Goal: Task Accomplishment & Management: Manage account settings

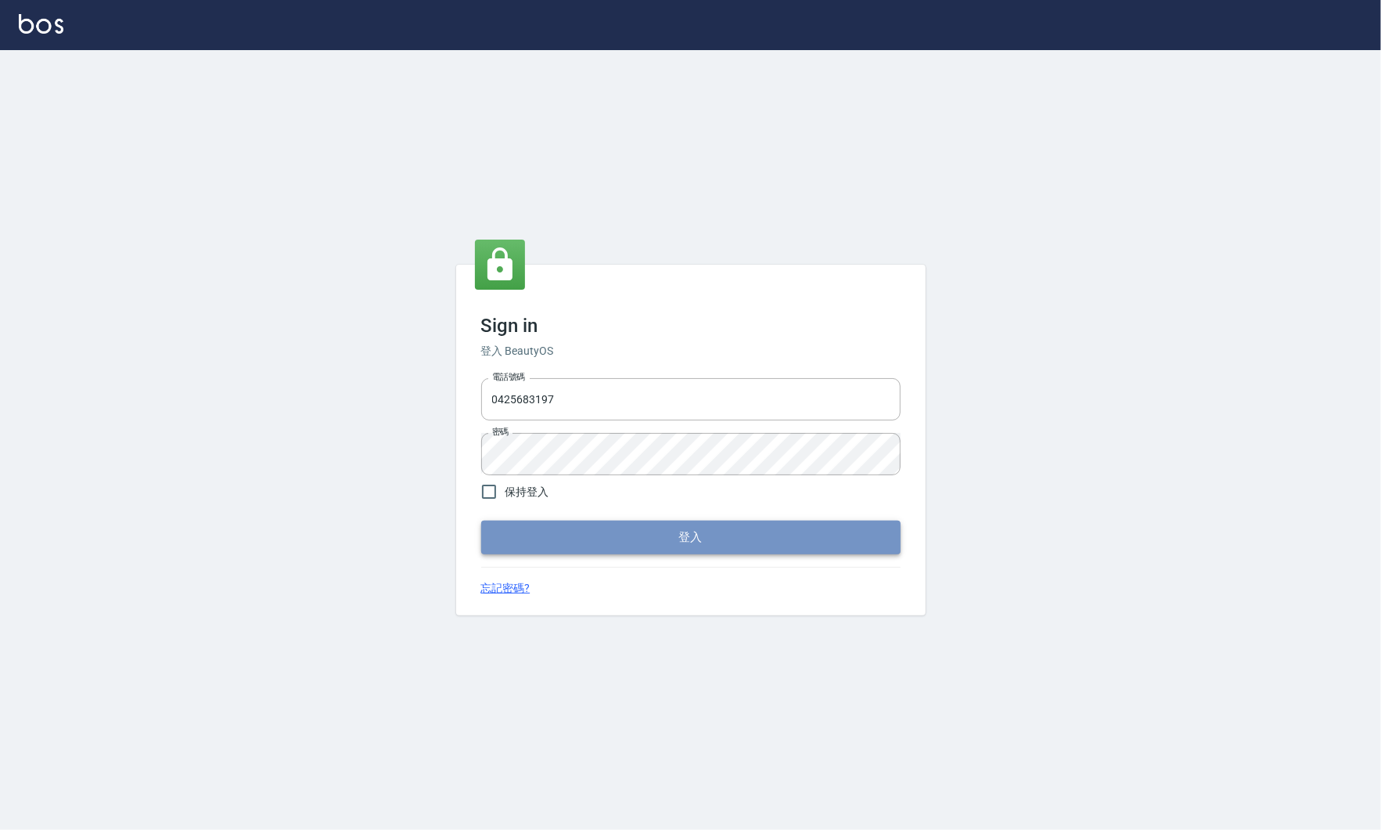
click at [612, 549] on button "登入" at bounding box center [690, 536] width 419 height 33
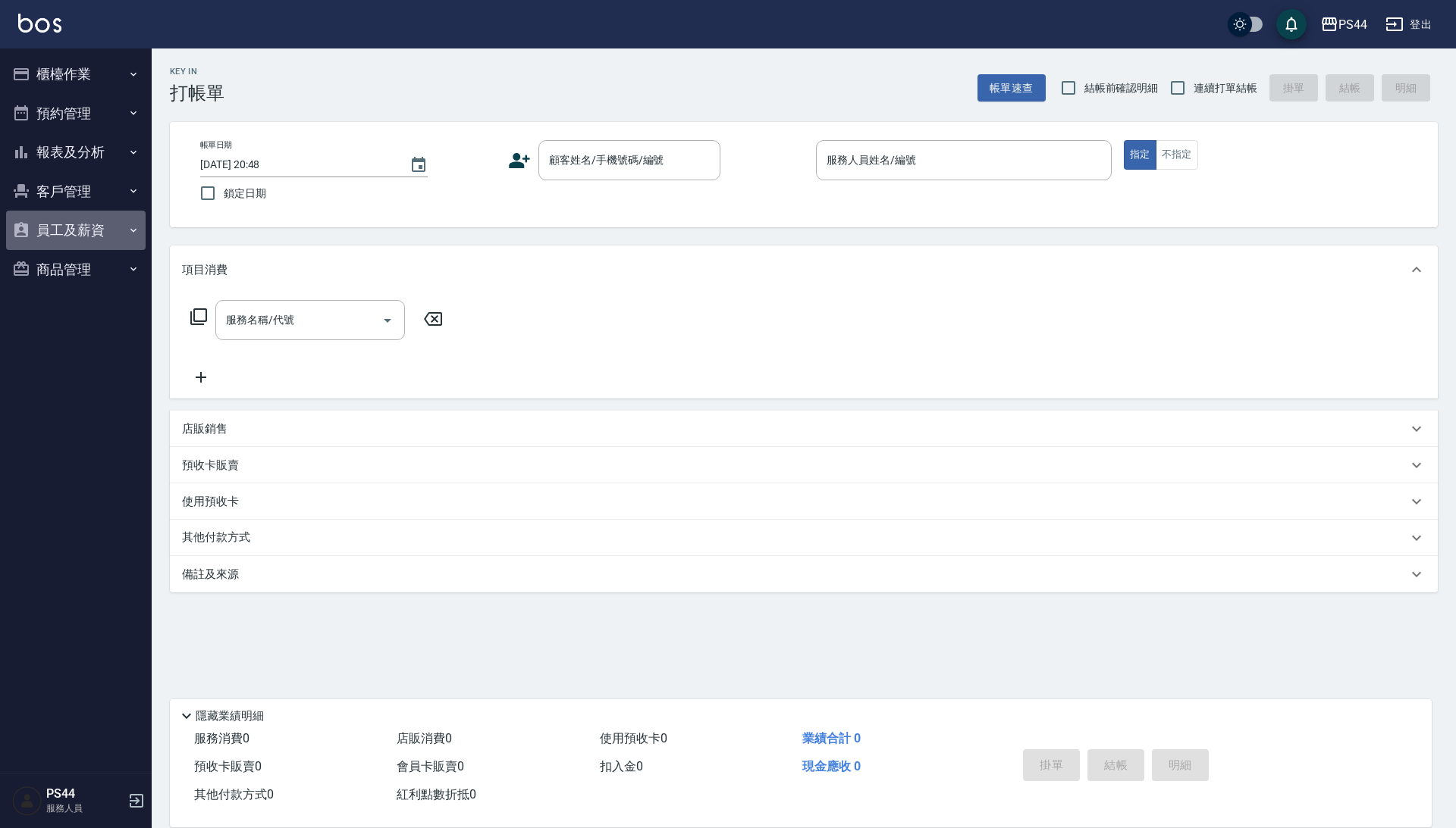
click at [78, 233] on button "員工及薪資" at bounding box center [76, 230] width 139 height 40
click at [68, 279] on link "員工列表" at bounding box center [76, 274] width 139 height 35
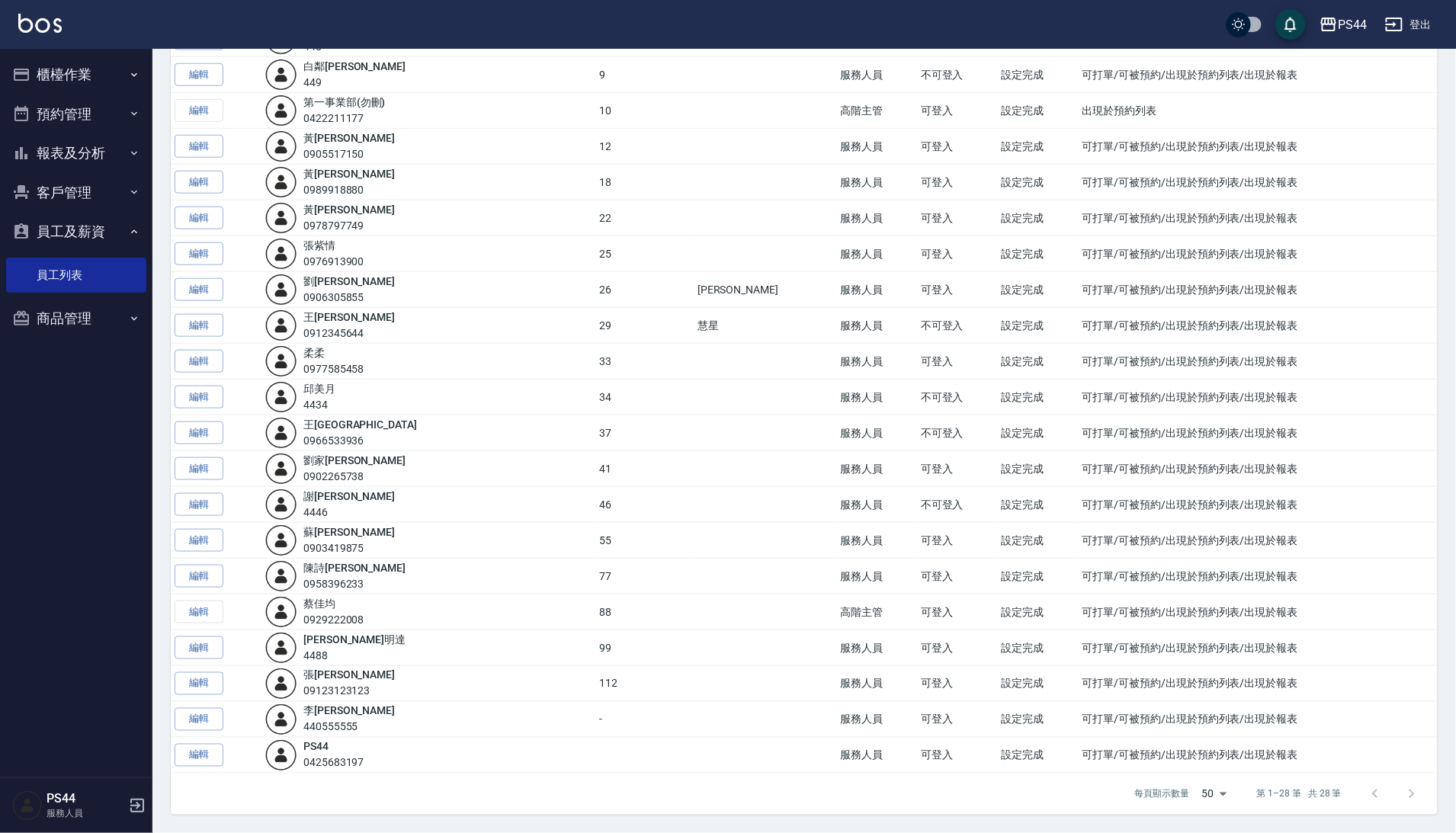
scroll to position [434, 0]
click at [203, 578] on link "編輯" at bounding box center [199, 577] width 49 height 23
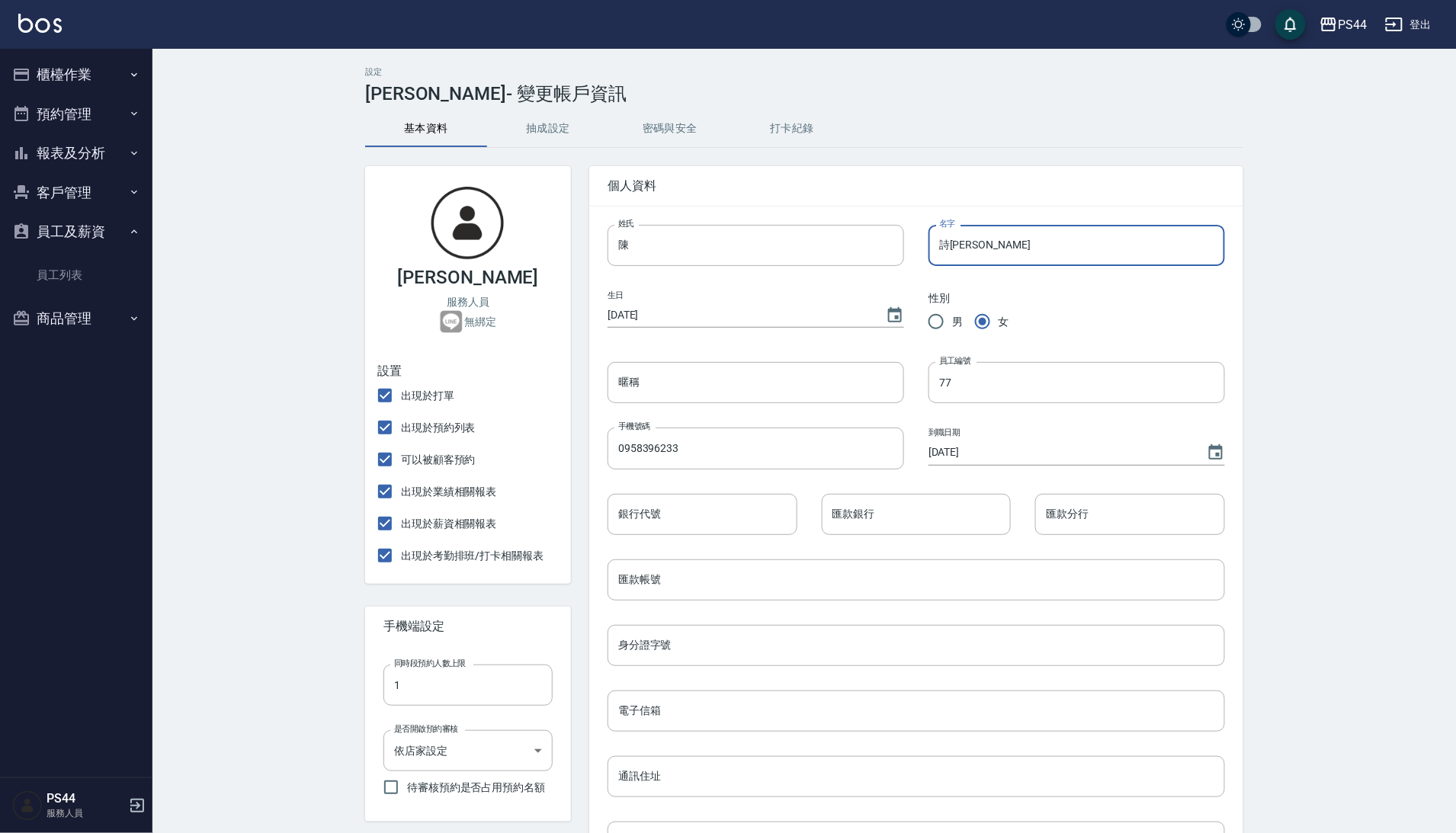
type input "詩"
type input "ㄎ"
type input "詩"
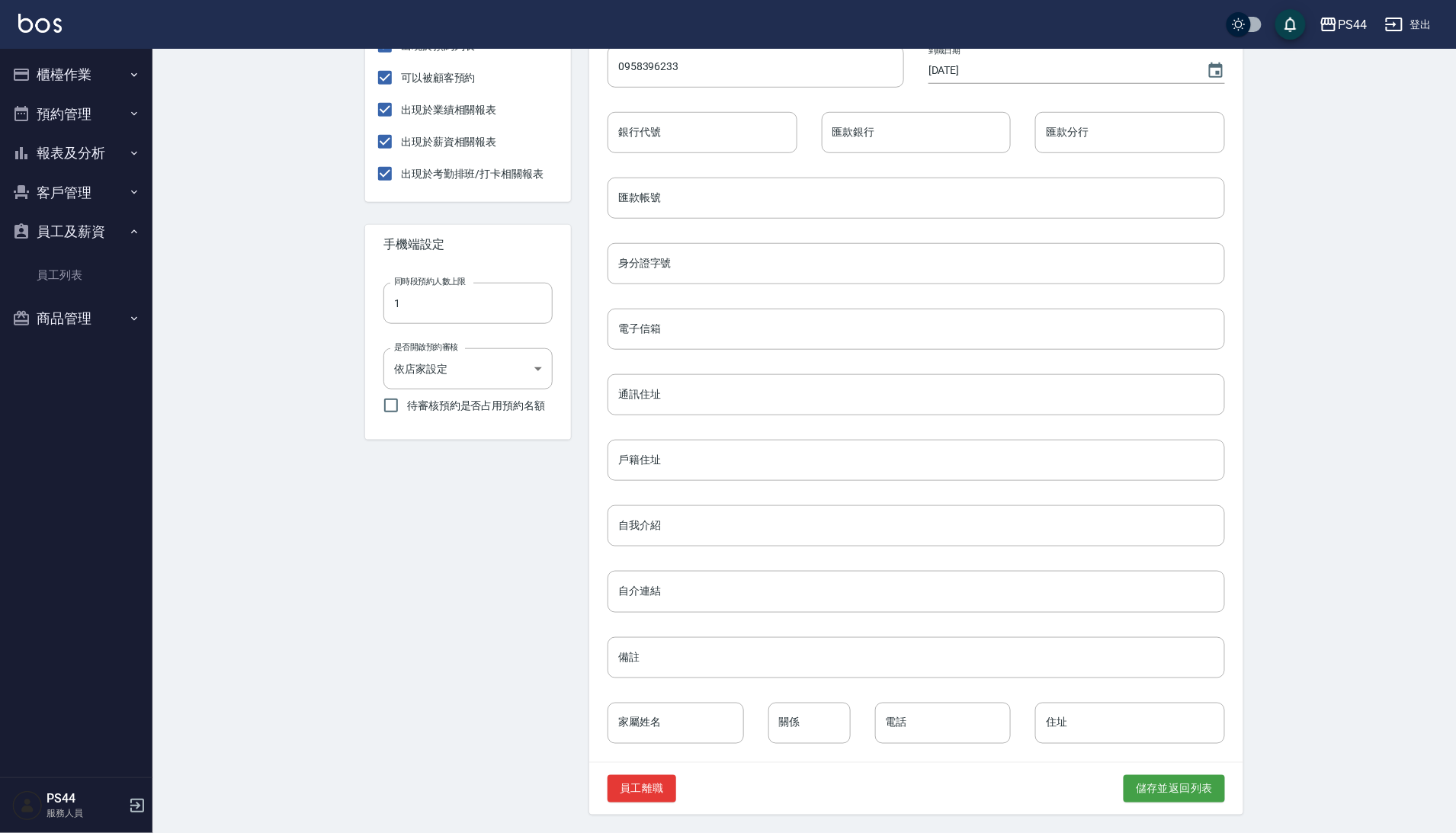
scroll to position [394, 0]
type input "思存"
click at [1168, 804] on div "員工離職 儲存並返回列表" at bounding box center [916, 789] width 654 height 53
click at [1163, 788] on button "儲存並返回列表" at bounding box center [1175, 789] width 101 height 28
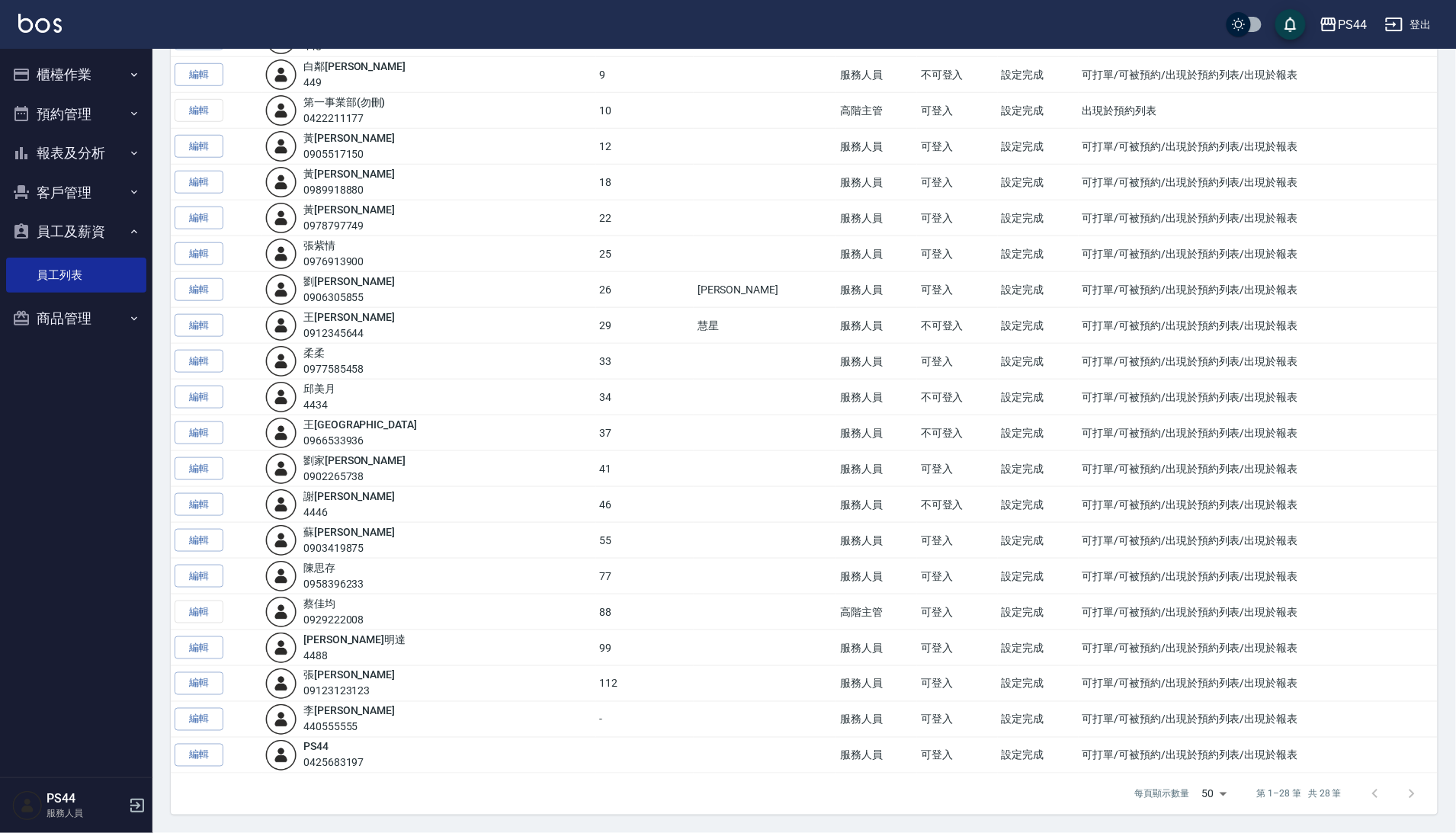
scroll to position [434, 0]
click at [188, 570] on link "編輯" at bounding box center [199, 577] width 49 height 23
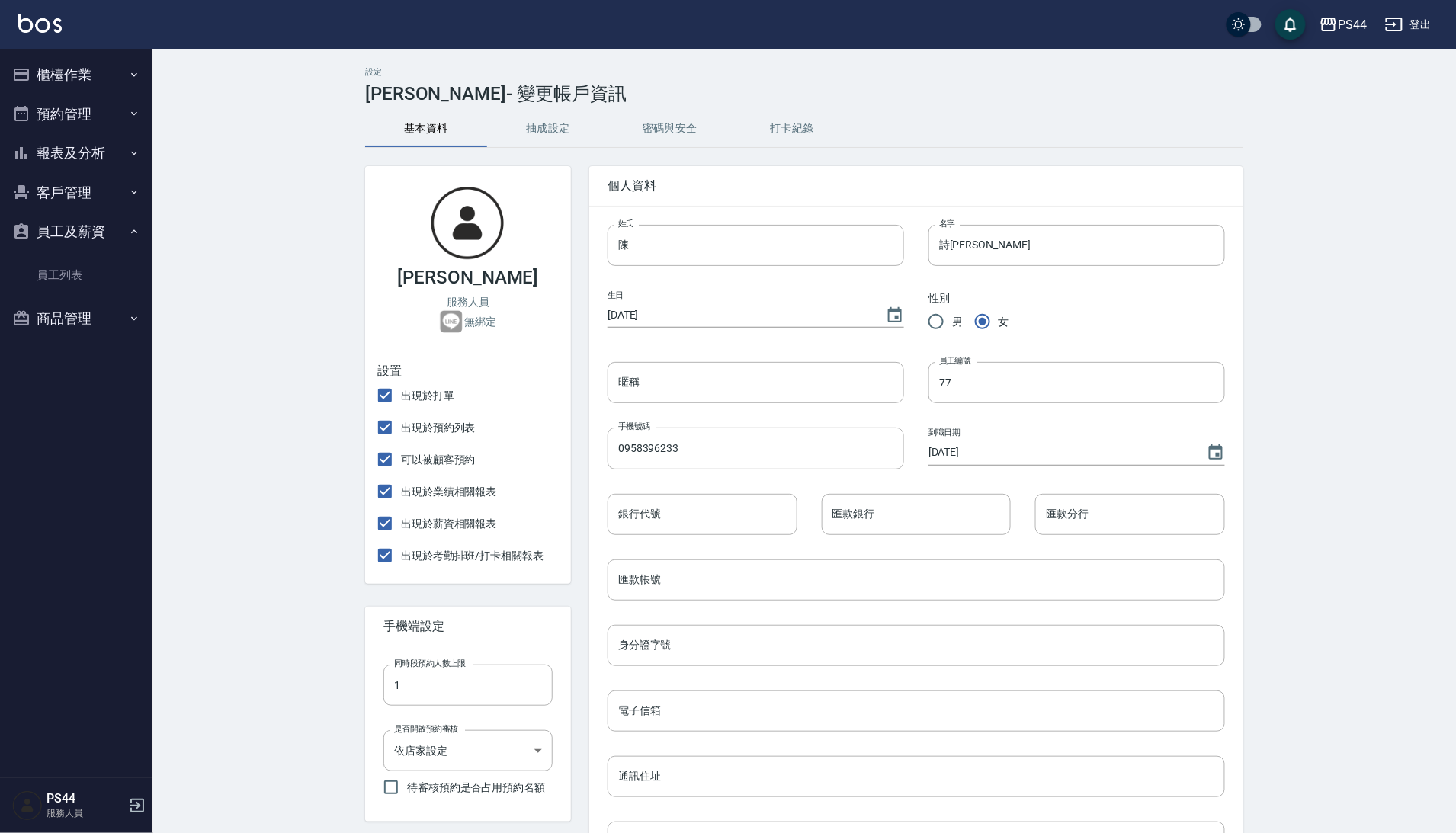
type input "思存"
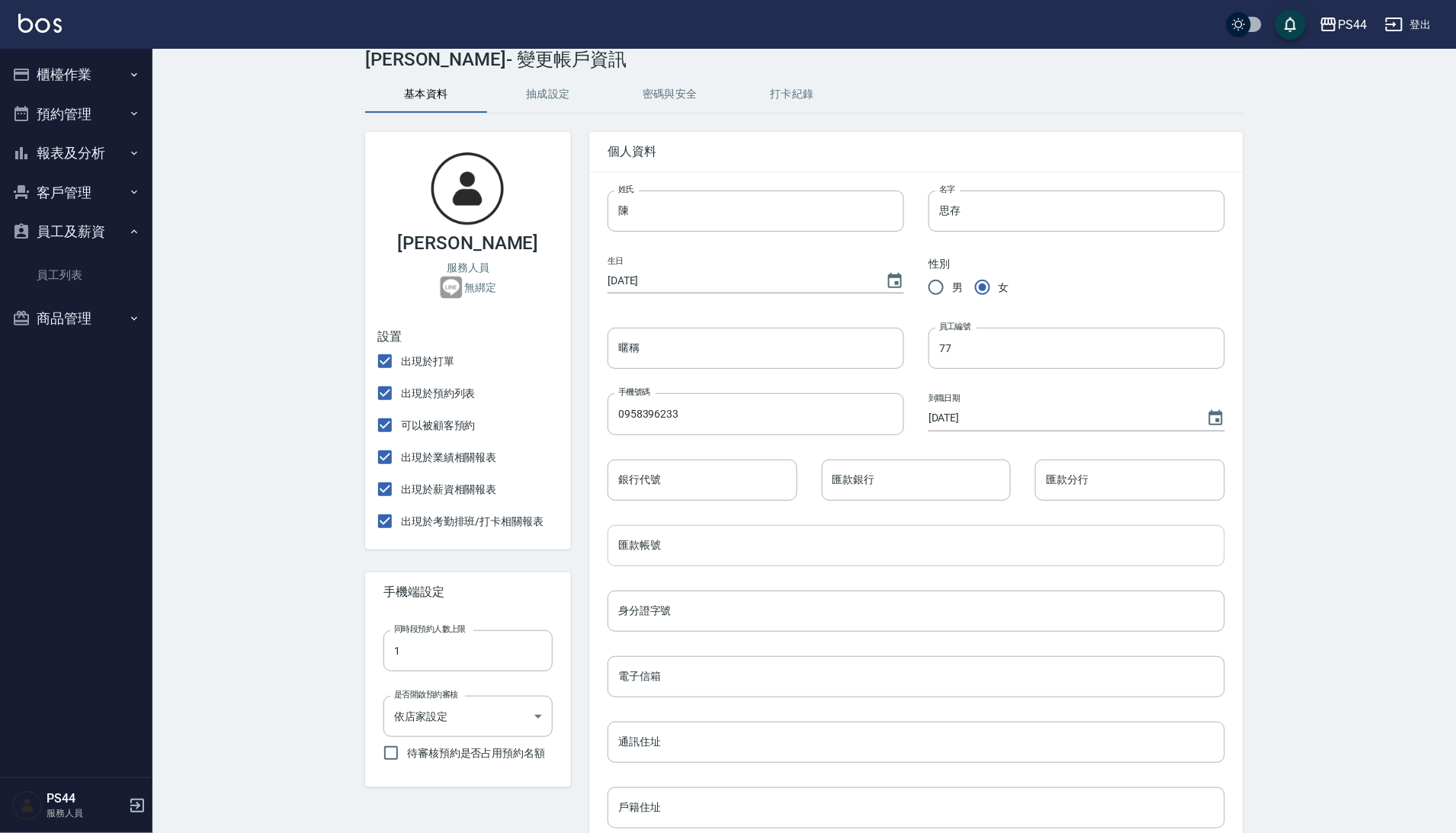
scroll to position [53, 0]
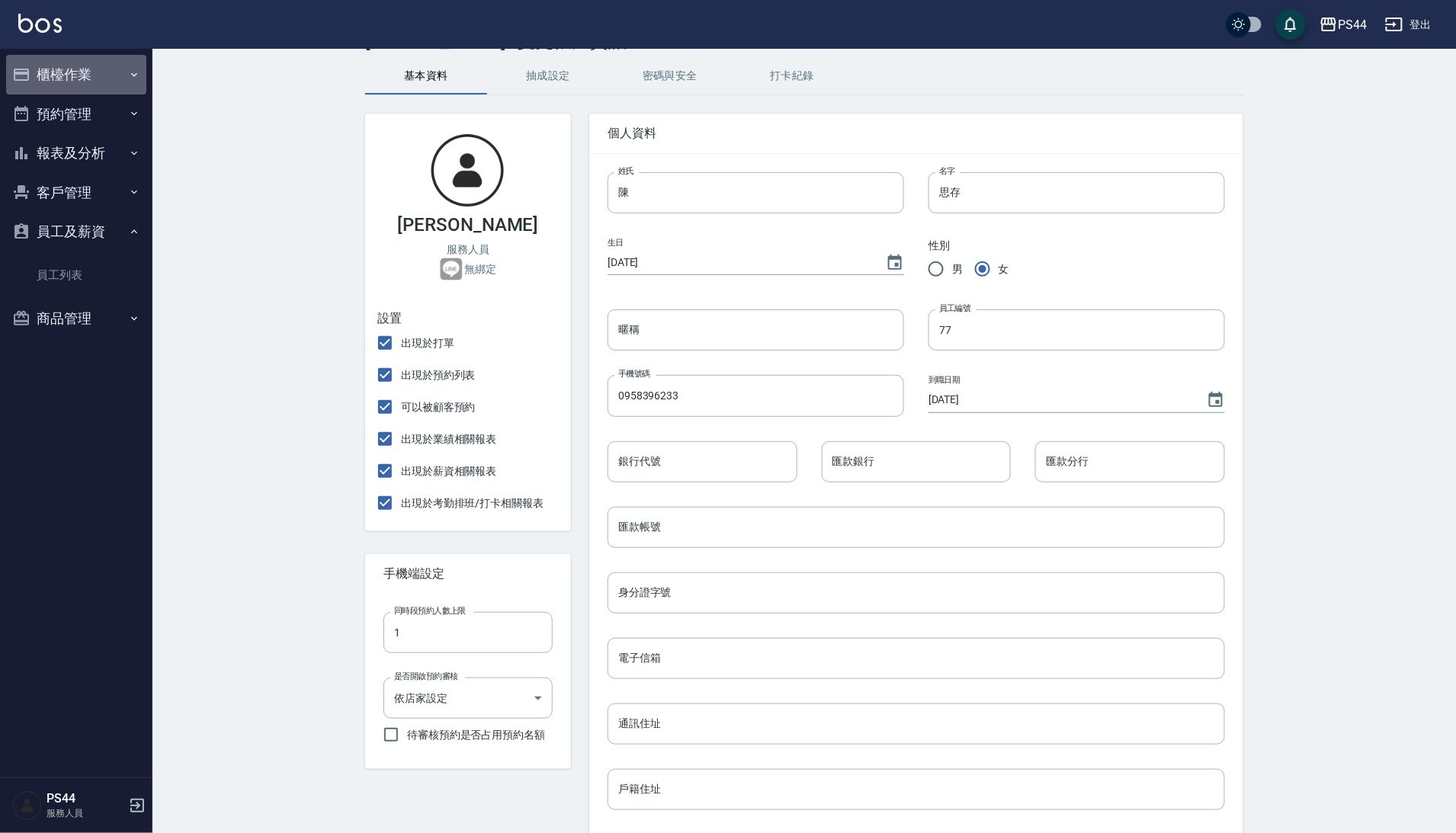
click at [86, 68] on button "櫃檯作業" at bounding box center [76, 74] width 140 height 40
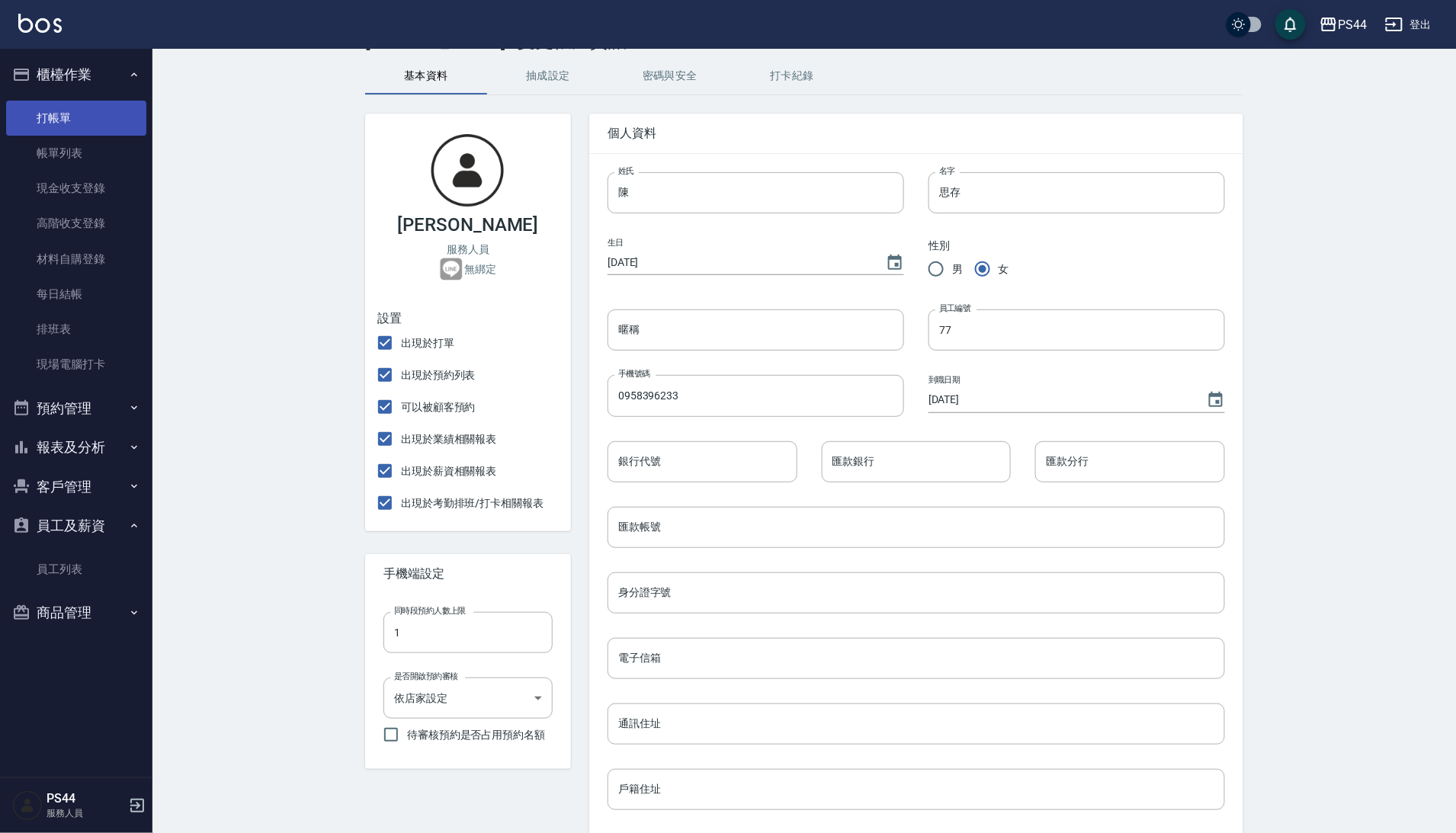
click at [61, 114] on link "打帳單" at bounding box center [76, 118] width 140 height 35
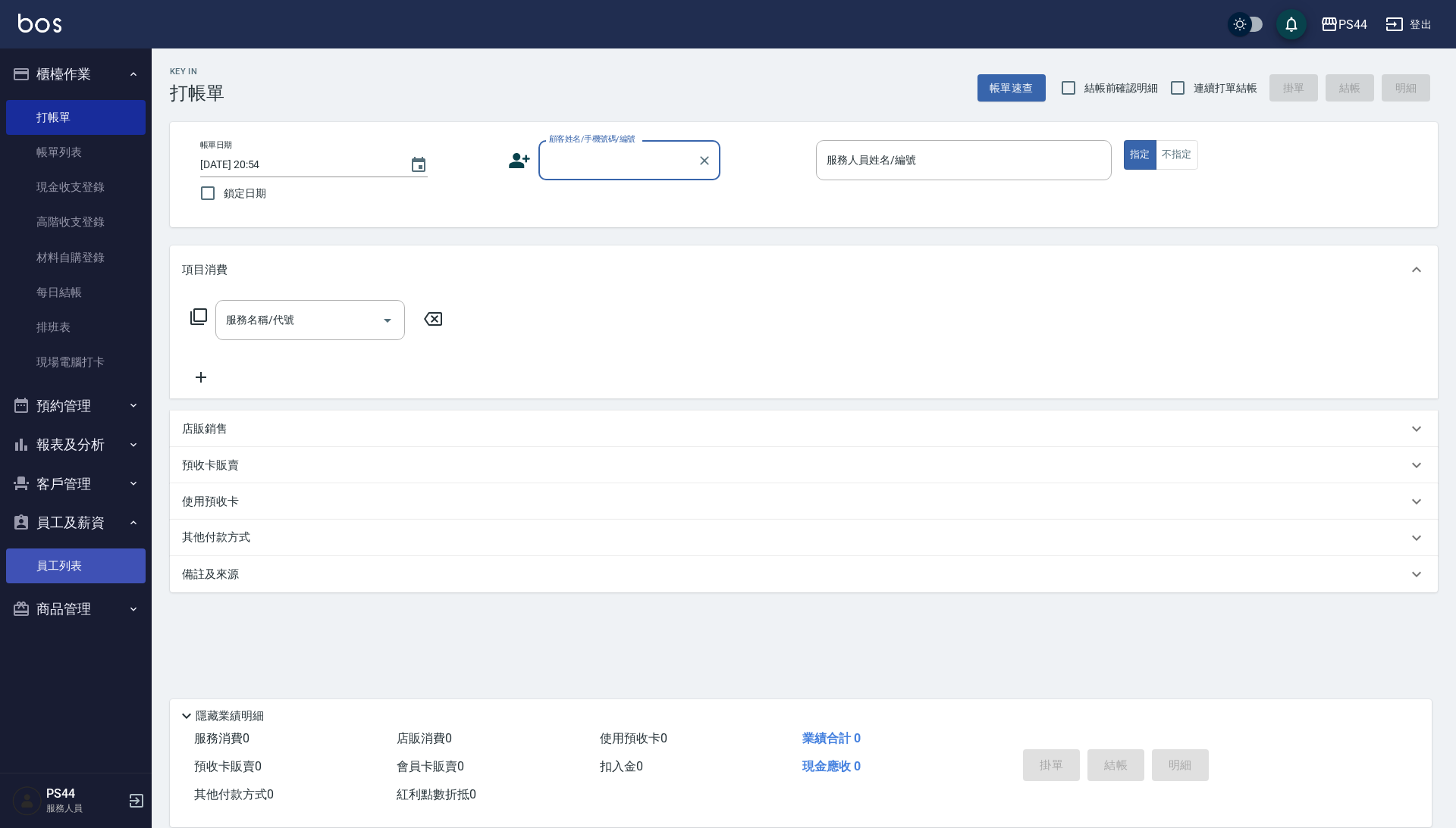
click at [76, 549] on link "員工列表" at bounding box center [76, 567] width 139 height 35
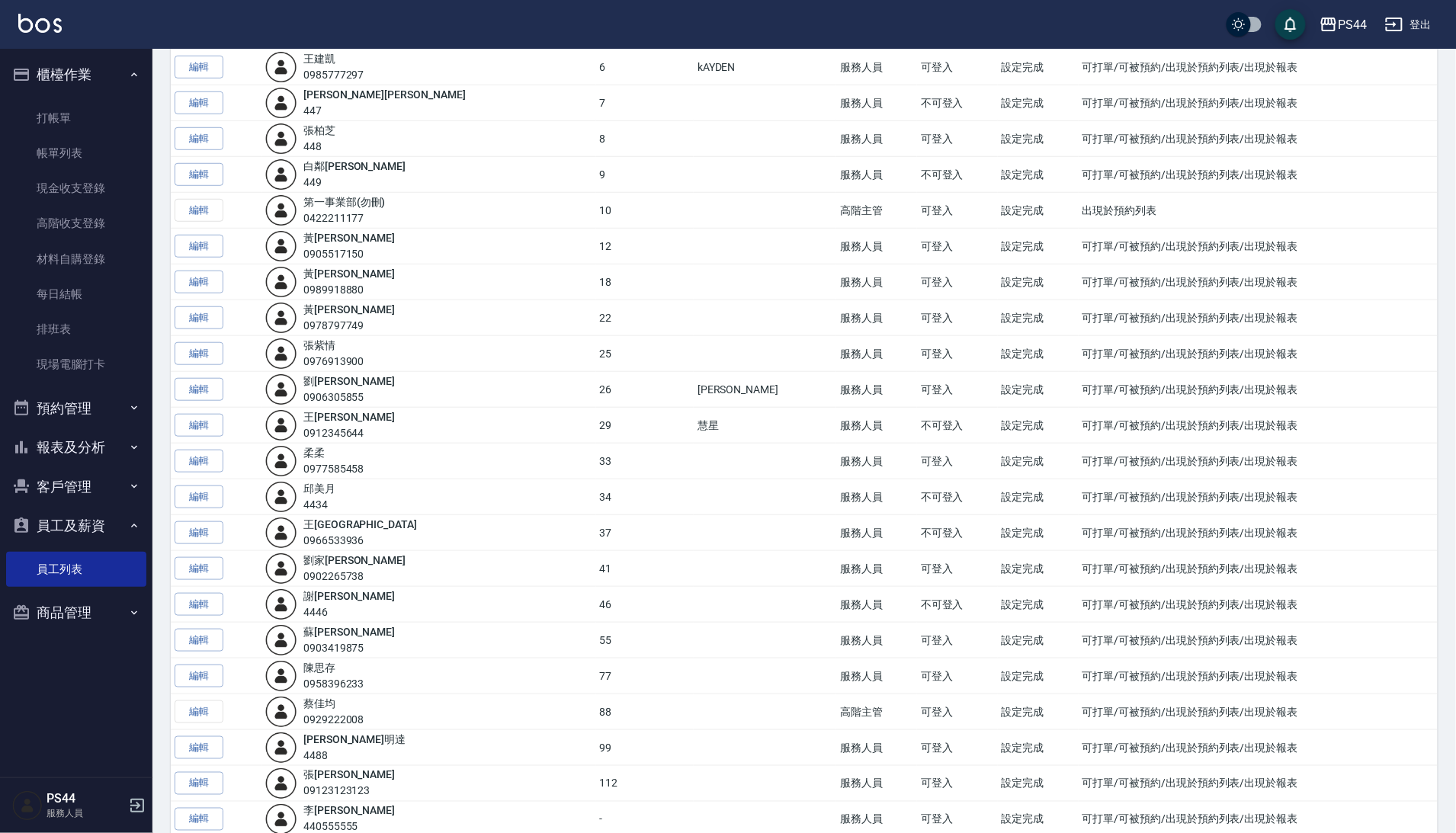
scroll to position [342, 0]
